Goal: Transaction & Acquisition: Purchase product/service

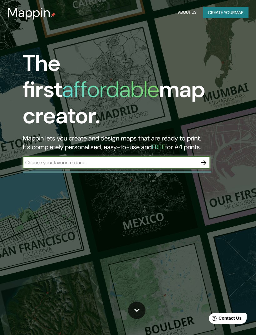
click at [143, 159] on input "text" at bounding box center [110, 162] width 175 height 7
click at [162, 159] on input "text" at bounding box center [110, 162] width 175 height 7
click at [164, 159] on input "text" at bounding box center [110, 162] width 175 height 7
type input "Olmvé"
type input "01"
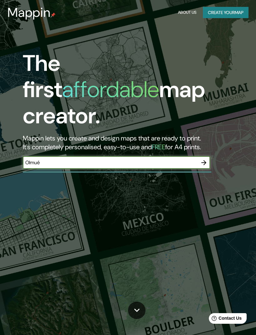
type input "Olmué"
click at [206, 160] on icon "button" at bounding box center [204, 162] width 5 height 5
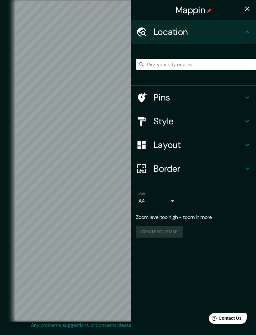
click at [220, 33] on h4 "Location" at bounding box center [199, 31] width 90 height 11
click at [246, 34] on icon at bounding box center [248, 32] width 8 height 8
click at [208, 66] on input "Pick your city or area" at bounding box center [196, 64] width 120 height 11
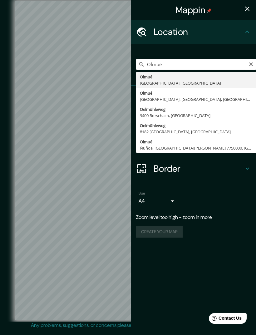
type input "[GEOGRAPHIC_DATA], [GEOGRAPHIC_DATA], [GEOGRAPHIC_DATA]"
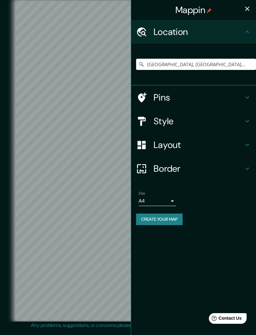
click at [242, 96] on h4 "Pins" at bounding box center [199, 97] width 90 height 11
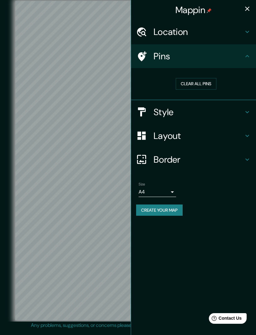
click at [239, 113] on h4 "Style" at bounding box center [199, 112] width 90 height 11
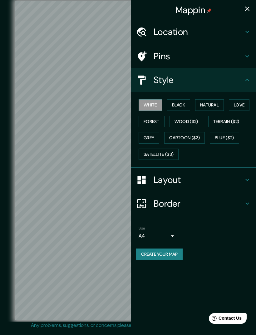
click at [181, 105] on button "Black" at bounding box center [178, 105] width 23 height 12
click at [204, 106] on button "Natural" at bounding box center [209, 105] width 29 height 12
click at [238, 107] on button "Love" at bounding box center [239, 105] width 21 height 12
click at [159, 123] on button "Forest" at bounding box center [152, 122] width 26 height 12
click at [189, 120] on button "Wood ($2)" at bounding box center [187, 122] width 34 height 12
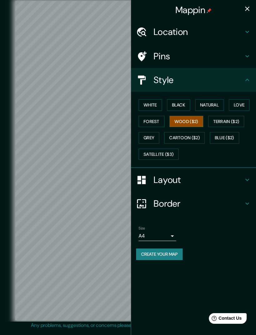
click at [158, 135] on button "Grey" at bounding box center [149, 138] width 21 height 12
click at [228, 138] on button "Blue ($2)" at bounding box center [224, 138] width 29 height 12
click at [240, 103] on button "Love" at bounding box center [239, 105] width 21 height 12
click at [211, 103] on button "Natural" at bounding box center [209, 105] width 29 height 12
click at [243, 100] on button "Love" at bounding box center [239, 105] width 21 height 12
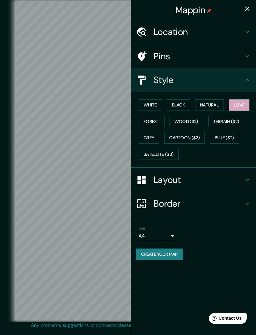
click at [218, 109] on button "Natural" at bounding box center [209, 105] width 29 height 12
click at [196, 178] on h4 "Layout" at bounding box center [199, 179] width 90 height 11
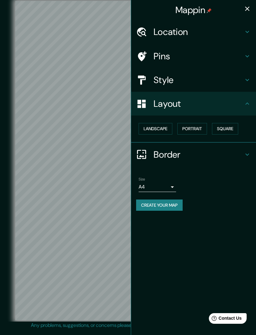
click at [168, 128] on button "Landscape" at bounding box center [156, 129] width 34 height 12
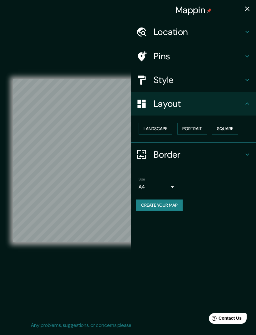
click at [199, 127] on button "Portrait" at bounding box center [193, 129] width 30 height 12
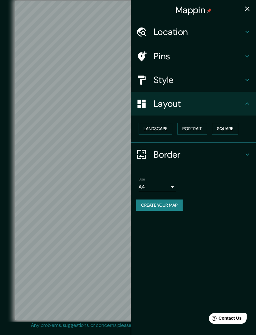
click at [197, 129] on button "Portrait" at bounding box center [193, 129] width 30 height 12
click at [199, 127] on button "Portrait" at bounding box center [193, 129] width 30 height 12
click at [200, 126] on button "Portrait" at bounding box center [193, 129] width 30 height 12
click at [157, 127] on button "Landscape" at bounding box center [156, 129] width 34 height 12
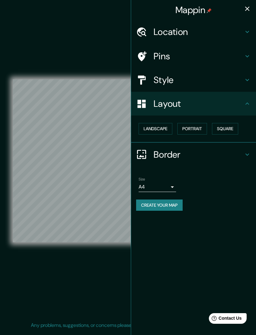
click at [196, 124] on button "Portrait" at bounding box center [193, 129] width 30 height 12
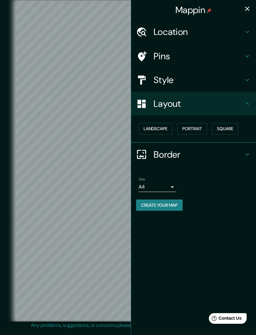
click at [225, 126] on button "Square" at bounding box center [225, 129] width 26 height 12
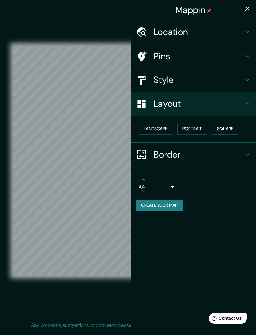
click at [165, 128] on button "Landscape" at bounding box center [156, 129] width 34 height 12
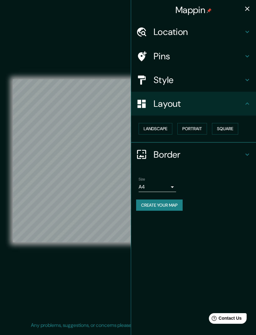
click at [194, 132] on button "Portrait" at bounding box center [193, 129] width 30 height 12
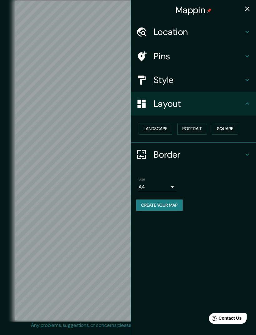
click at [163, 127] on button "Landscape" at bounding box center [156, 129] width 34 height 12
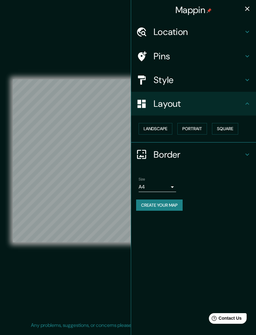
click at [208, 151] on h4 "Border" at bounding box center [199, 154] width 90 height 11
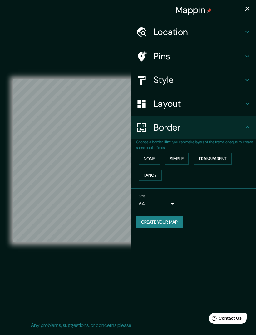
click at [154, 158] on button "None" at bounding box center [149, 159] width 21 height 12
click at [205, 62] on div "Pins" at bounding box center [193, 56] width 125 height 24
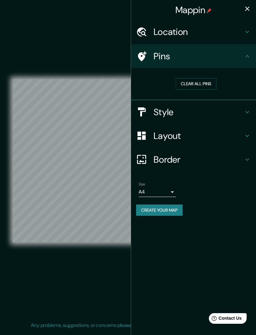
click at [207, 88] on button "Clear all pins" at bounding box center [196, 84] width 41 height 12
click at [207, 82] on button "Clear all pins" at bounding box center [196, 84] width 41 height 12
click at [220, 117] on div "Style" at bounding box center [193, 112] width 125 height 24
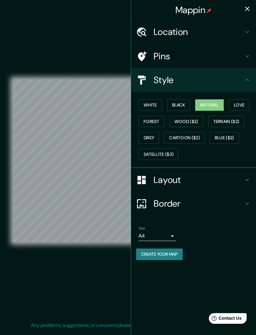
click at [182, 104] on button "Black" at bounding box center [178, 105] width 23 height 12
click at [209, 109] on button "Natural" at bounding box center [209, 105] width 29 height 12
click at [174, 253] on button "Create your map" at bounding box center [159, 255] width 47 height 12
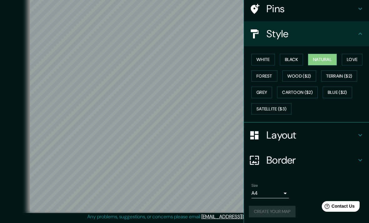
scroll to position [49, 0]
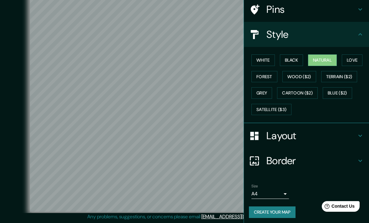
click at [256, 145] on div "Layout" at bounding box center [306, 135] width 125 height 25
click at [256, 158] on div "Border" at bounding box center [306, 160] width 125 height 25
click at [256, 165] on h4 "Border" at bounding box center [311, 160] width 90 height 13
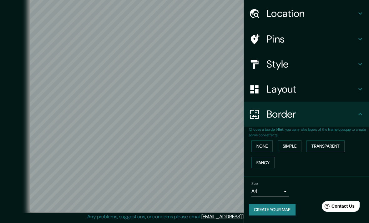
scroll to position [17, 0]
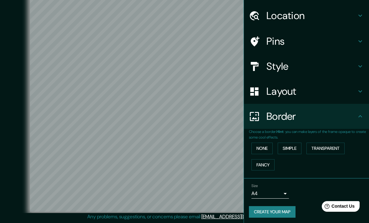
click at [253, 19] on icon at bounding box center [254, 15] width 9 height 9
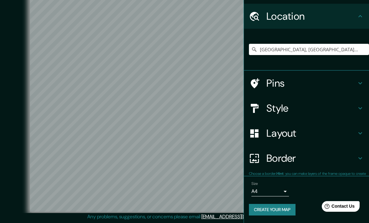
scroll to position [14, 0]
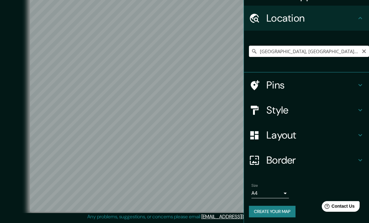
click at [256, 49] on input "[GEOGRAPHIC_DATA], [GEOGRAPHIC_DATA], [GEOGRAPHIC_DATA]" at bounding box center [309, 51] width 120 height 11
click at [256, 50] on input "[GEOGRAPHIC_DATA], [GEOGRAPHIC_DATA], [GEOGRAPHIC_DATA]" at bounding box center [309, 51] width 120 height 11
click at [256, 206] on button "Create your map" at bounding box center [272, 212] width 47 height 12
click at [256, 14] on icon at bounding box center [360, 18] width 8 height 8
click at [256, 51] on input "[GEOGRAPHIC_DATA], [GEOGRAPHIC_DATA], [GEOGRAPHIC_DATA]" at bounding box center [309, 51] width 120 height 11
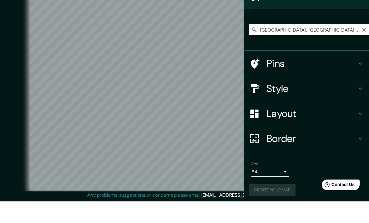
scroll to position [24, 0]
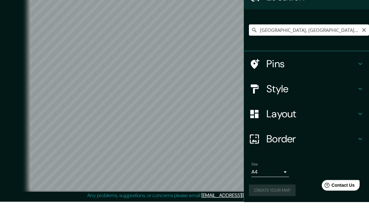
click at [256, 206] on button "Create your map" at bounding box center [272, 212] width 47 height 12
click at [256, 206] on div "Create your map" at bounding box center [306, 212] width 115 height 12
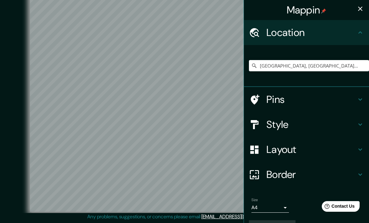
scroll to position [0, 0]
click at [256, 10] on h4 "Mappin" at bounding box center [307, 10] width 40 height 13
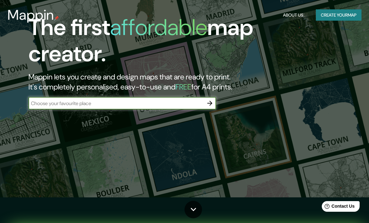
click at [44, 104] on input "text" at bounding box center [115, 103] width 175 height 7
type input "Olmué"
click at [215, 103] on button "button" at bounding box center [209, 103] width 13 height 13
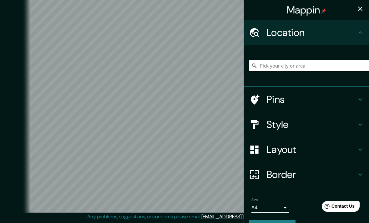
click at [256, 63] on input "Pick your city or area" at bounding box center [309, 65] width 120 height 11
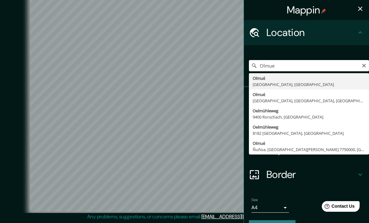
type input "[GEOGRAPHIC_DATA], [GEOGRAPHIC_DATA], [GEOGRAPHIC_DATA]"
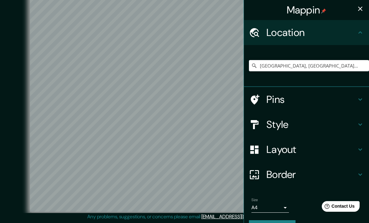
click at [256, 98] on h4 "Pins" at bounding box center [311, 99] width 90 height 13
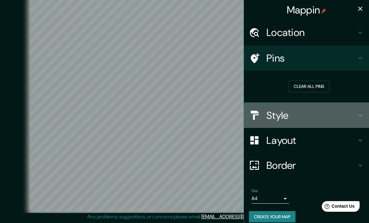
click at [256, 121] on div "Style" at bounding box center [306, 115] width 125 height 25
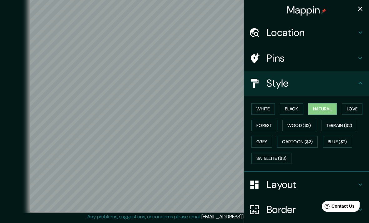
click at [256, 184] on h4 "Layout" at bounding box center [311, 184] width 90 height 13
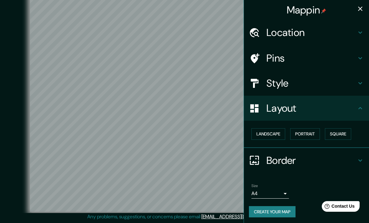
click at [256, 137] on button "Landscape" at bounding box center [268, 134] width 34 height 12
click at [256, 133] on button "Landscape" at bounding box center [268, 134] width 34 height 12
click at [256, 213] on button "Create your map" at bounding box center [272, 212] width 47 height 12
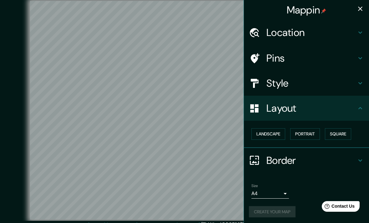
click at [256, 189] on body "Mappin Location [GEOGRAPHIC_DATA], [GEOGRAPHIC_DATA], [GEOGRAPHIC_DATA] Pins St…" at bounding box center [184, 111] width 369 height 223
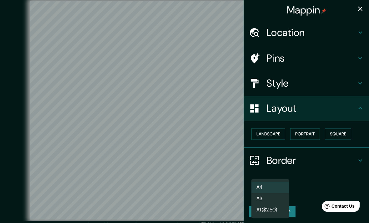
click at [256, 197] on li "A3" at bounding box center [270, 198] width 38 height 11
type input "a4"
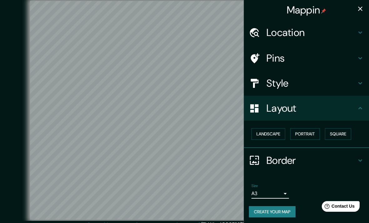
click at [256, 209] on button "Create your map" at bounding box center [272, 212] width 47 height 12
click at [256, 206] on button "Create your map" at bounding box center [272, 212] width 47 height 12
click at [256, 210] on button "Create your map" at bounding box center [272, 212] width 47 height 12
